Goal: Transaction & Acquisition: Purchase product/service

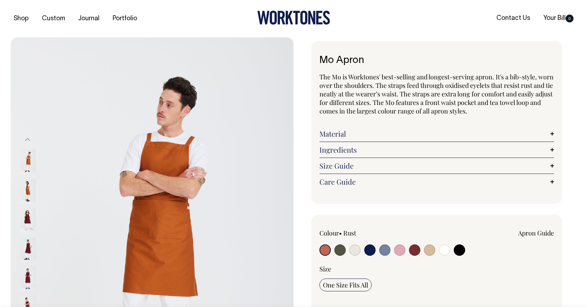
click at [341, 248] on input "radio" at bounding box center [340, 249] width 11 height 11
radio input "true"
select select "Olive"
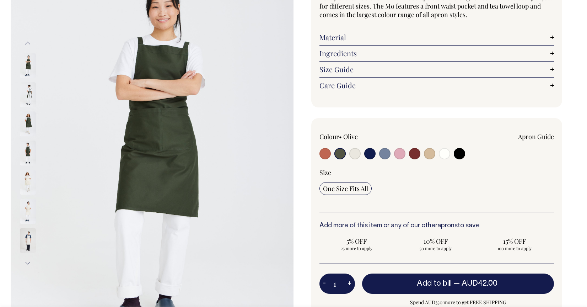
scroll to position [97, 0]
click at [28, 95] on img at bounding box center [28, 94] width 16 height 25
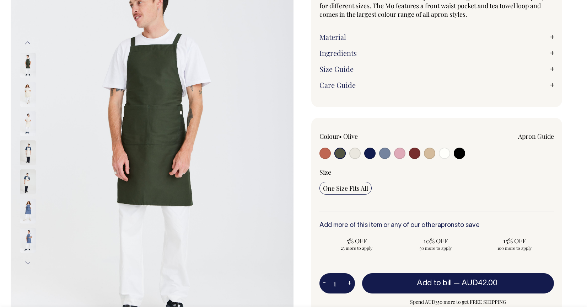
click at [401, 155] on input "radio" at bounding box center [399, 153] width 11 height 11
radio input "true"
select select "Pink"
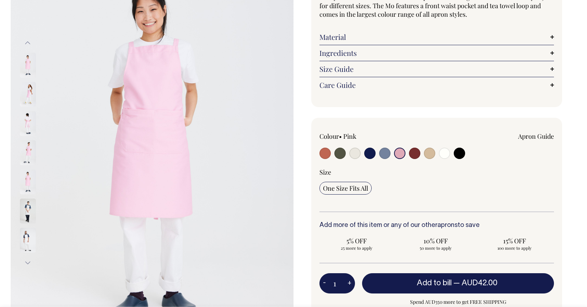
click at [385, 155] on input "radio" at bounding box center [384, 153] width 11 height 11
radio input "true"
select select "Blue/Grey"
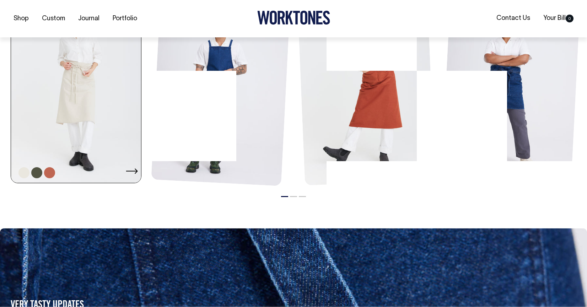
scroll to position [902, 0]
